Goal: Task Accomplishment & Management: Use online tool/utility

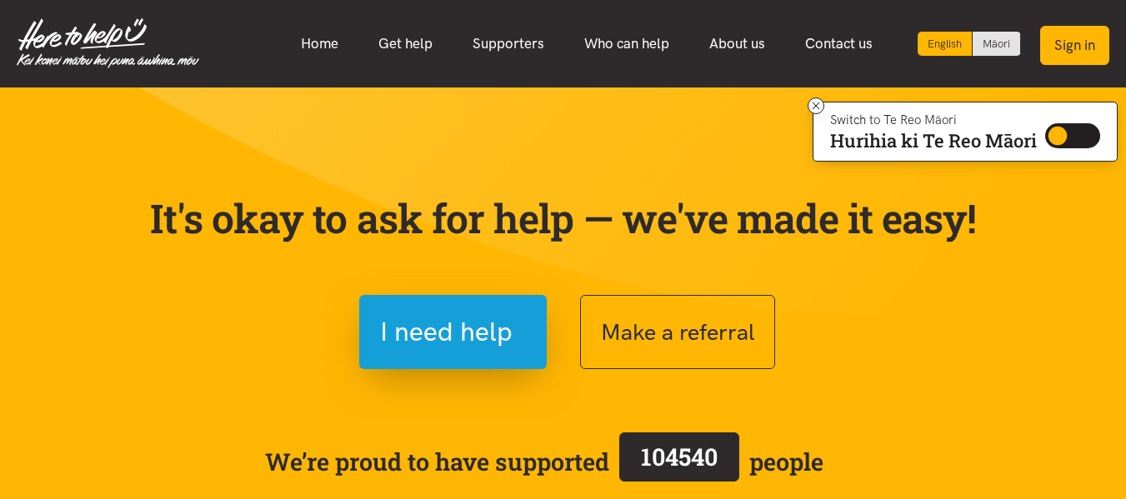
click at [1069, 48] on button "Sign in" at bounding box center [1074, 45] width 69 height 39
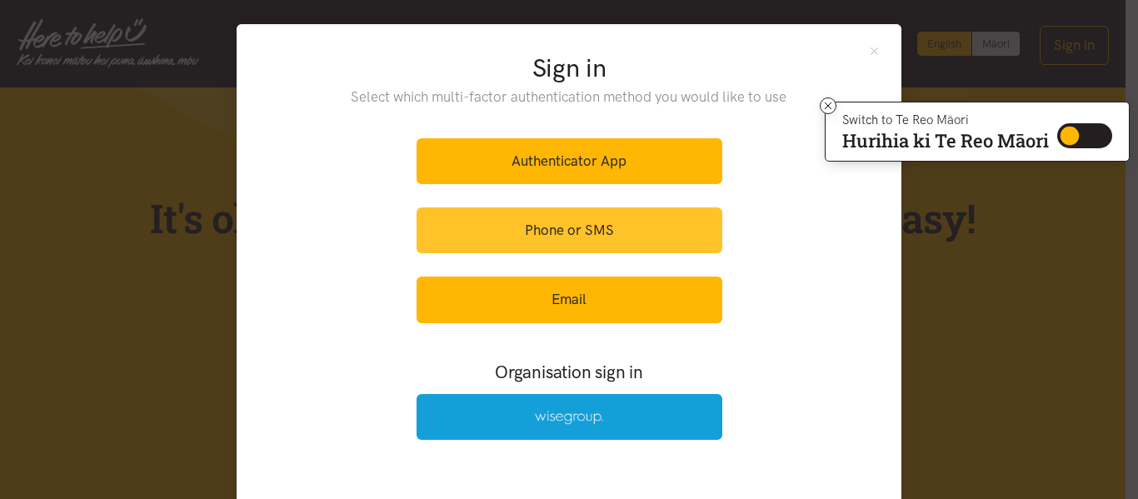
click at [593, 238] on link "Phone or SMS" at bounding box center [570, 230] width 306 height 46
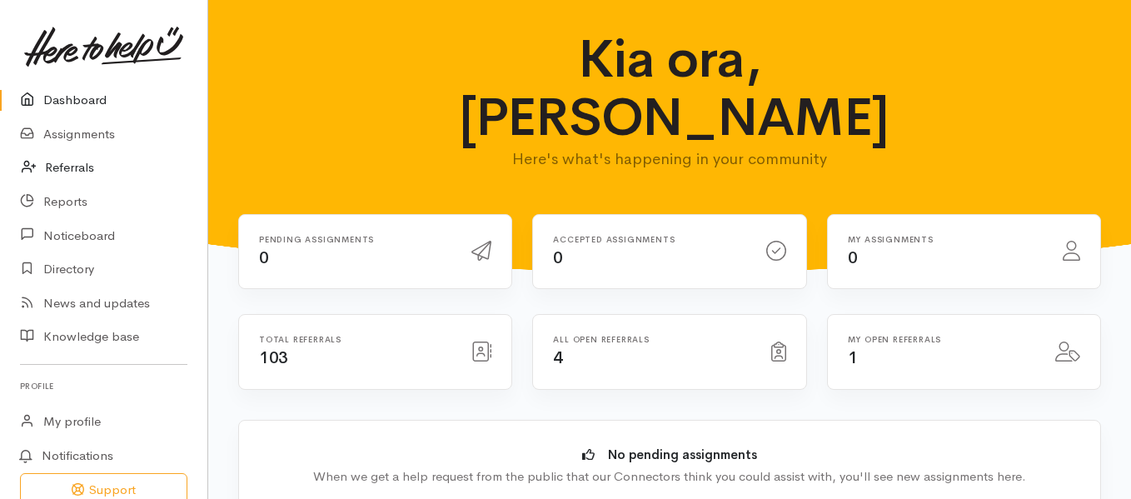
click at [77, 162] on link "Referrals" at bounding box center [103, 168] width 207 height 34
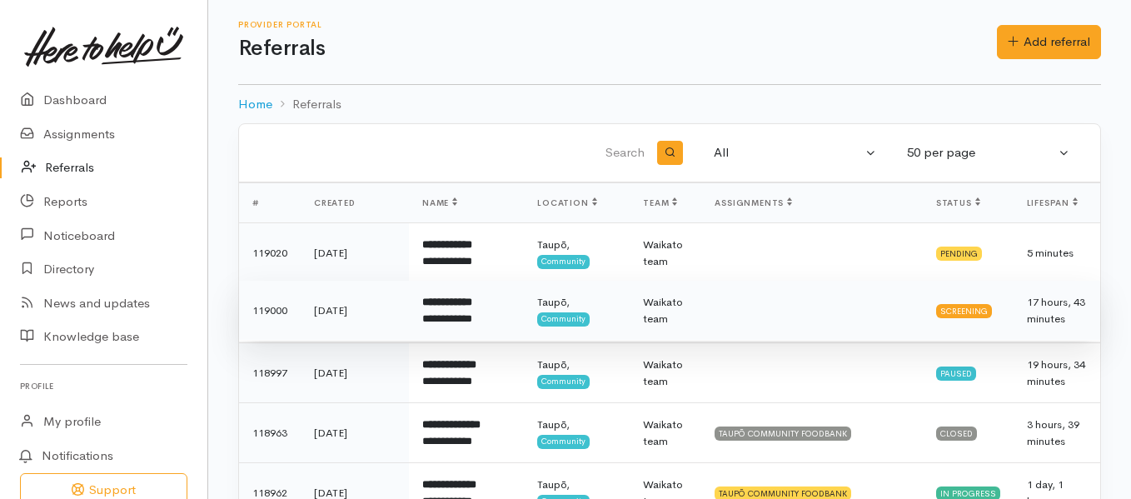
click at [467, 307] on b "**********" at bounding box center [447, 302] width 50 height 11
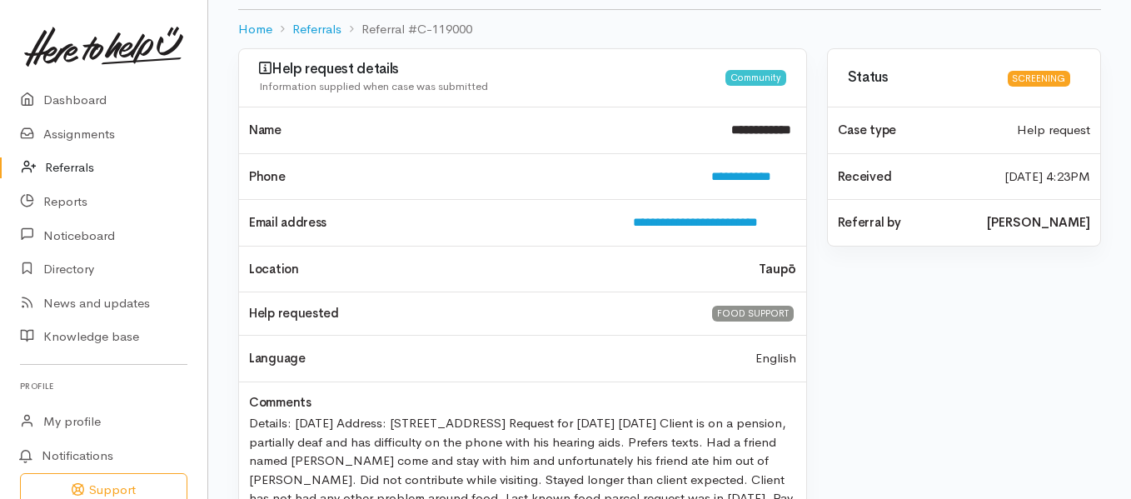
scroll to position [152, 0]
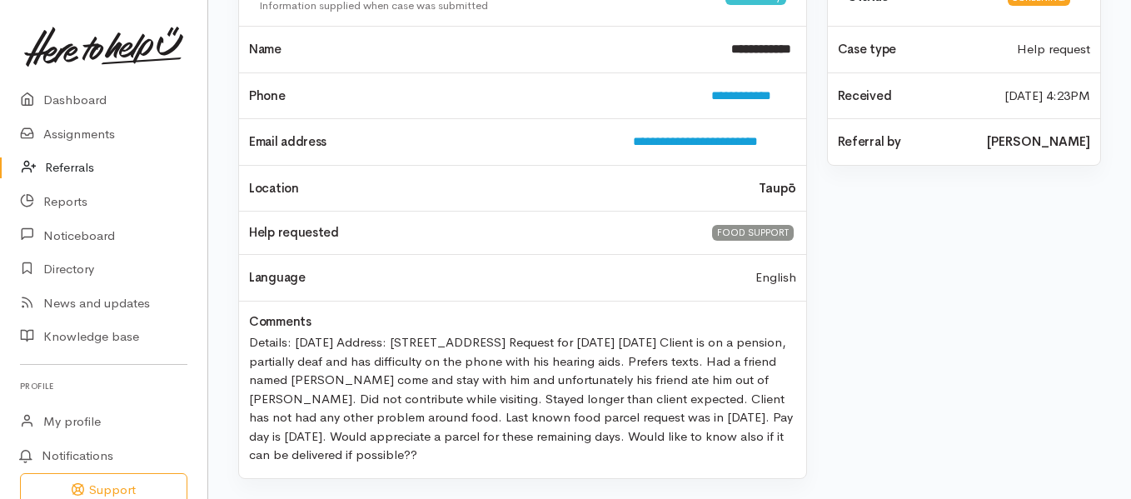
drag, startPoint x: 402, startPoint y: 460, endPoint x: 245, endPoint y: 329, distance: 204.1
click at [245, 329] on div "Details: 17.09.1956 Address: 26 Scannel Street, Taupo. Request for tomorrow 15.…" at bounding box center [522, 396] width 567 height 137
copy div "Details: 17.09.1956 Address: 26 Scannel Street, Taupo. Request for tomorrow 15.…"
click at [626, 467] on div "Comments" at bounding box center [522, 390] width 567 height 177
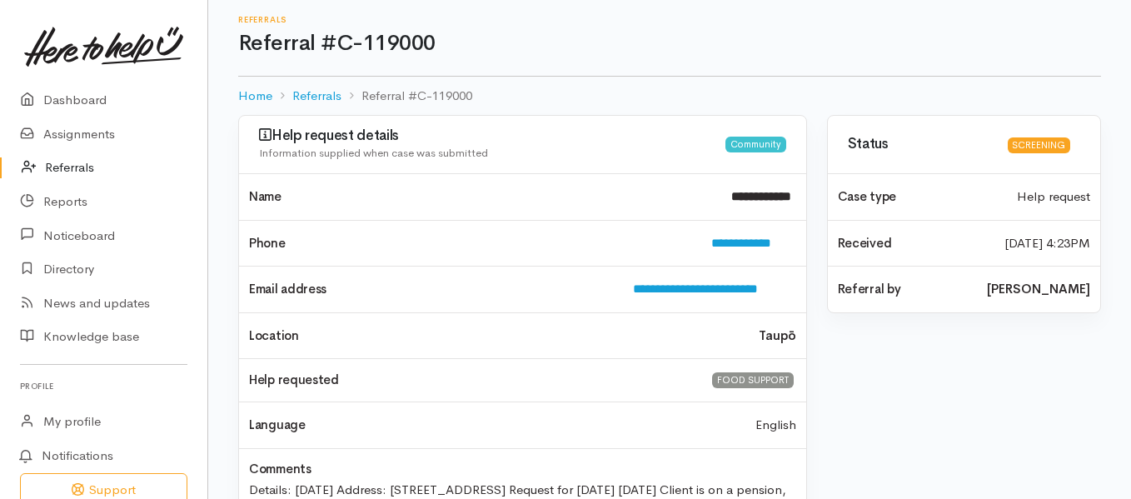
scroll to position [0, 0]
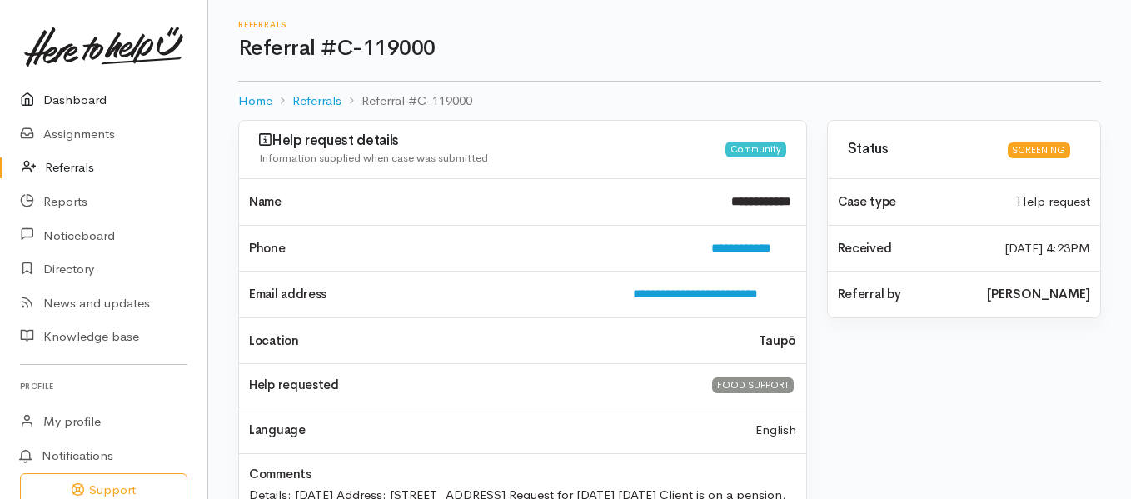
click at [71, 90] on link "Dashboard" at bounding box center [103, 100] width 207 height 34
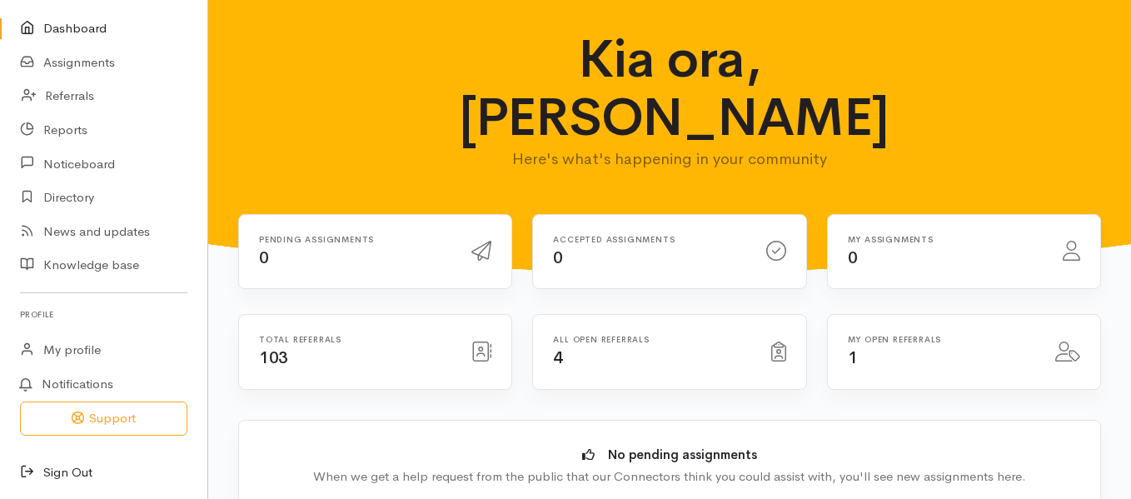
drag, startPoint x: 77, startPoint y: 471, endPoint x: 108, endPoint y: 451, distance: 37.4
click at [77, 471] on link "Sign Out" at bounding box center [103, 473] width 207 height 34
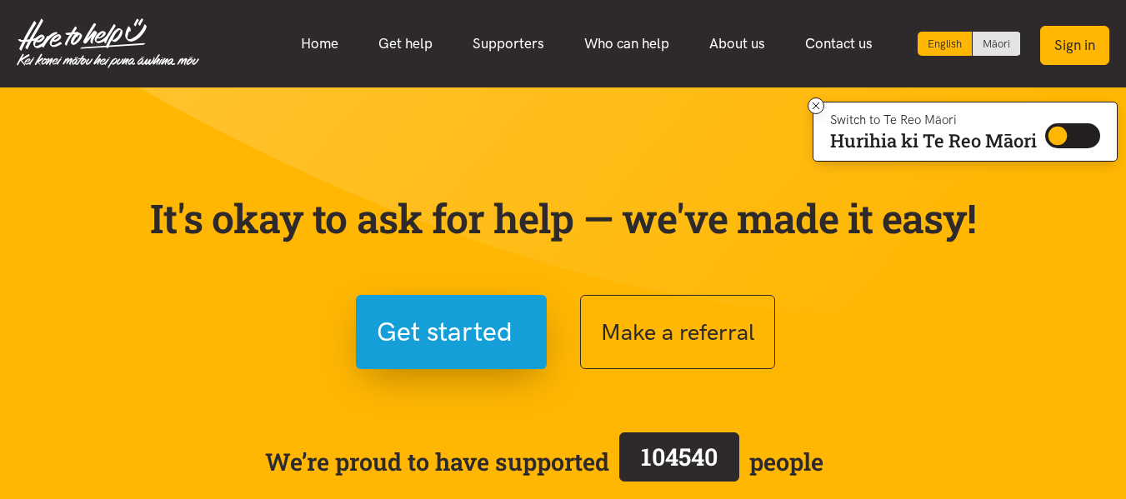
click at [1081, 41] on button "Sign in" at bounding box center [1074, 45] width 69 height 39
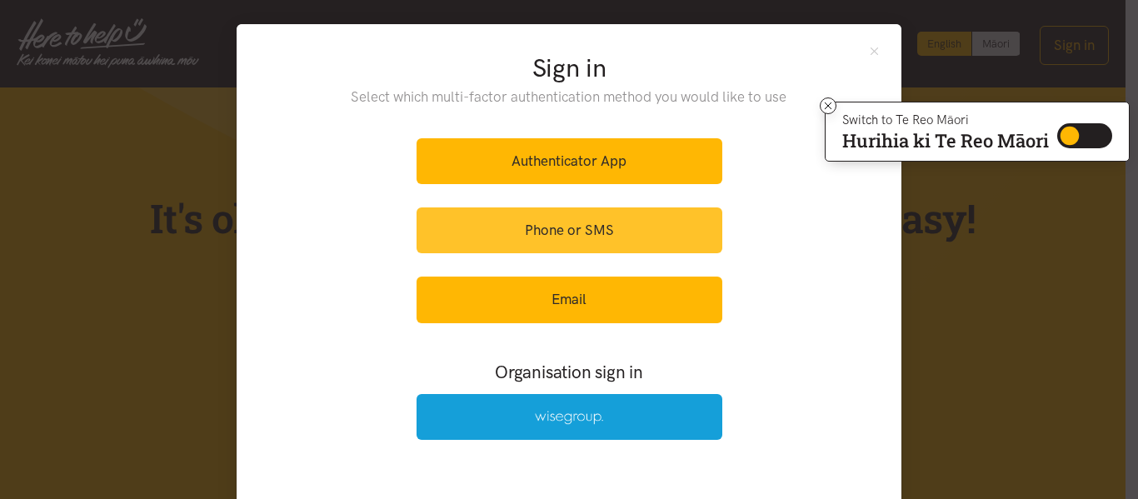
click at [572, 232] on link "Phone or SMS" at bounding box center [570, 230] width 306 height 46
